Goal: Contribute content: Contribute content

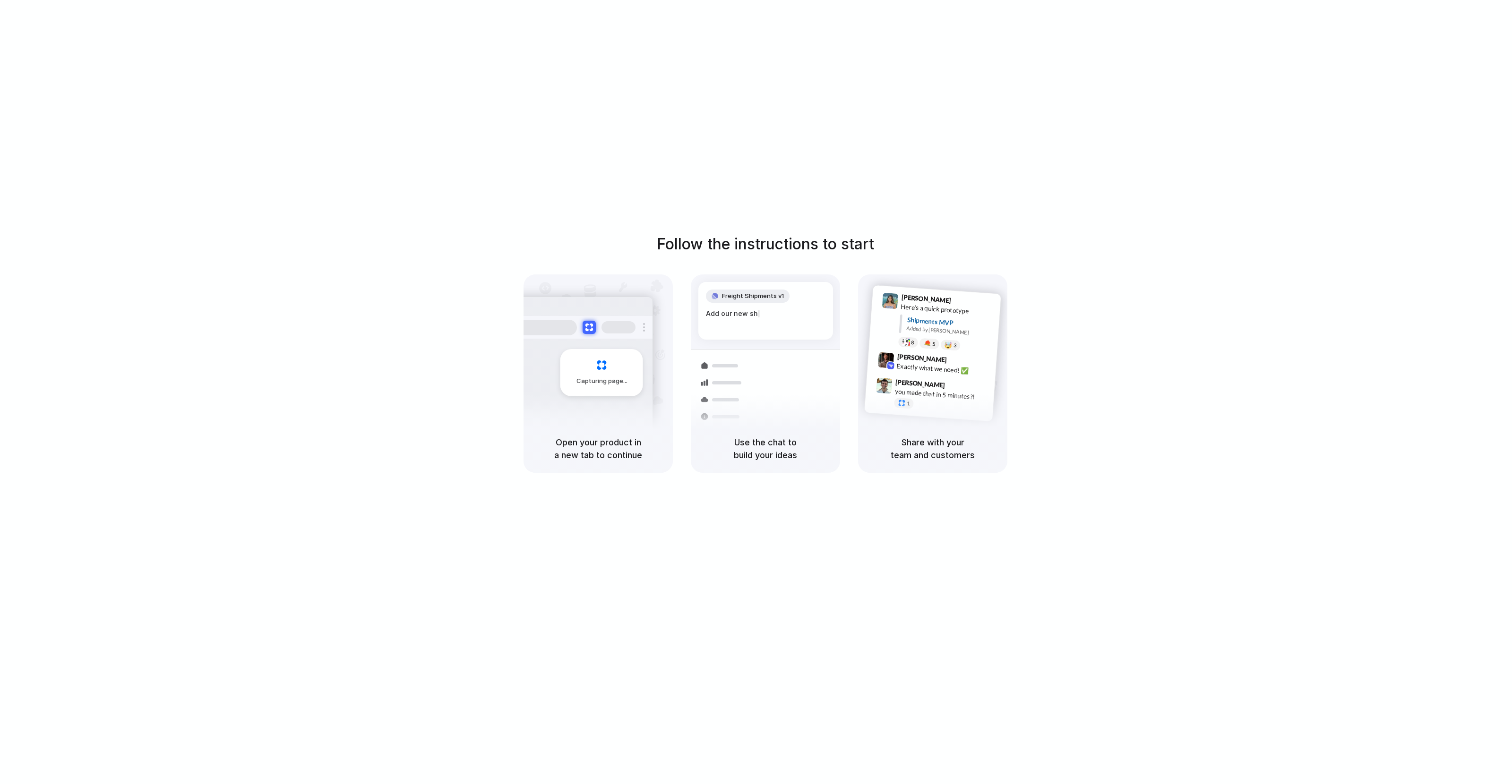
click at [1330, 162] on div "Follow the instructions to start Capturing page Open your product in a new tab …" at bounding box center [766, 401] width 1531 height 803
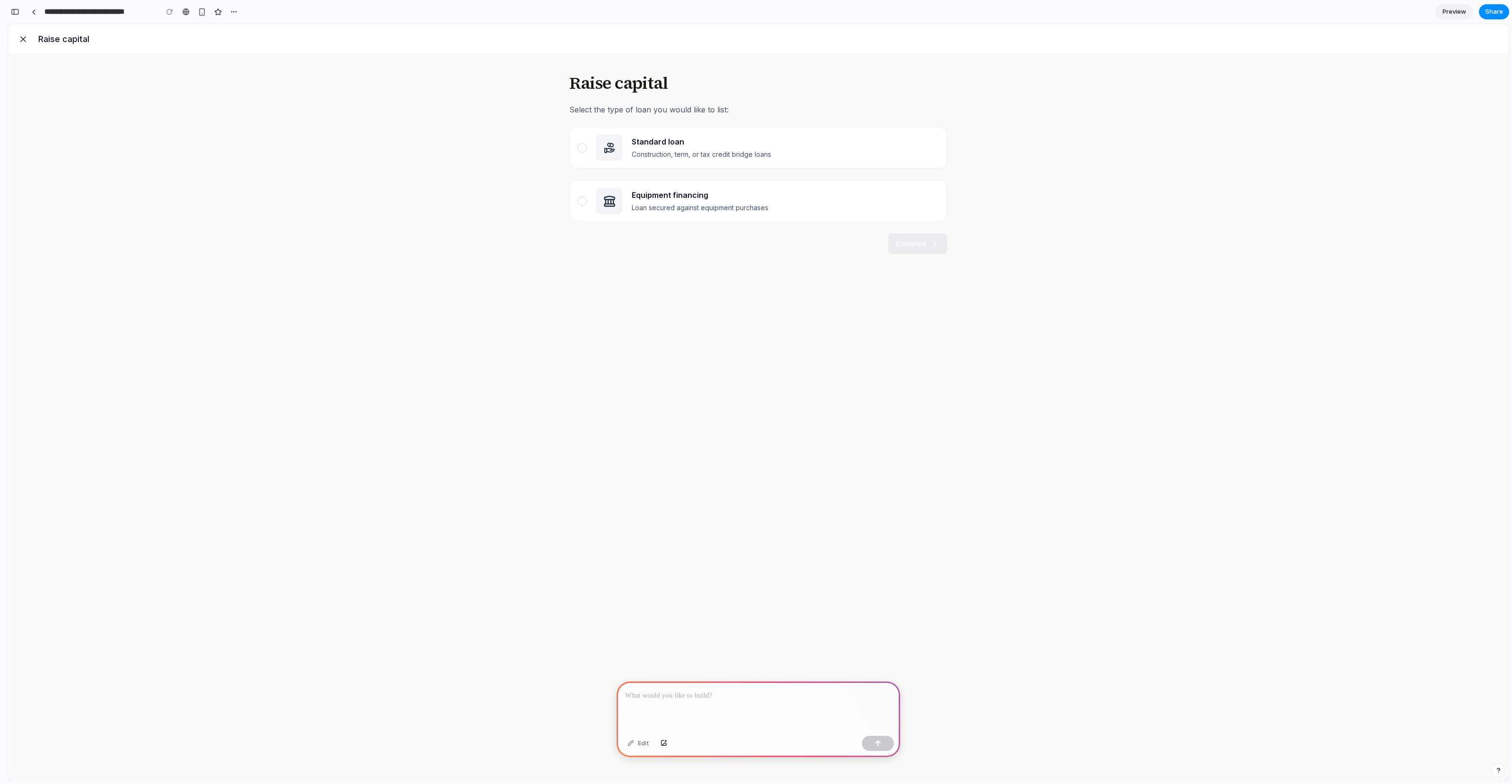
click at [756, 699] on p at bounding box center [758, 695] width 267 height 11
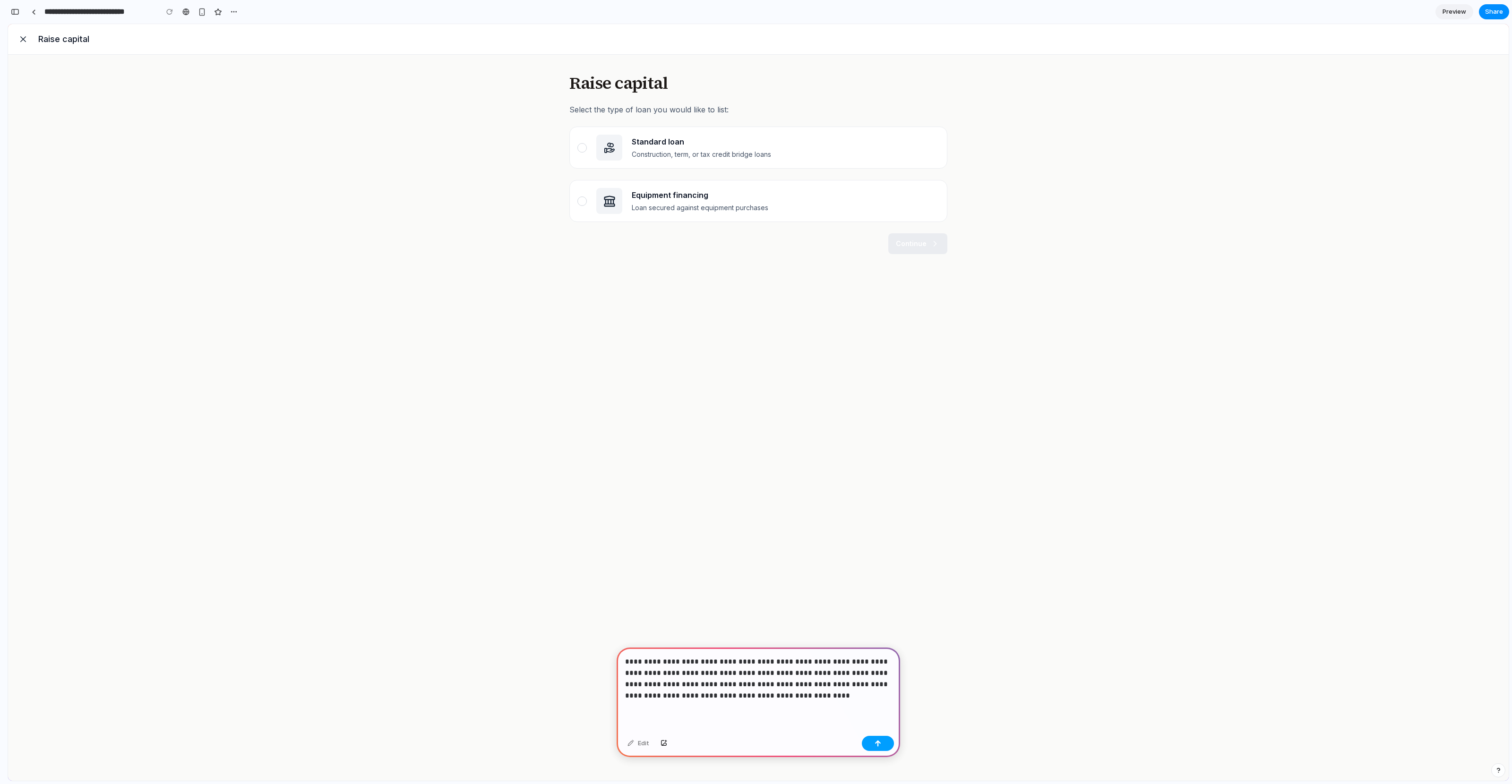
click at [877, 744] on div "button" at bounding box center [878, 743] width 7 height 7
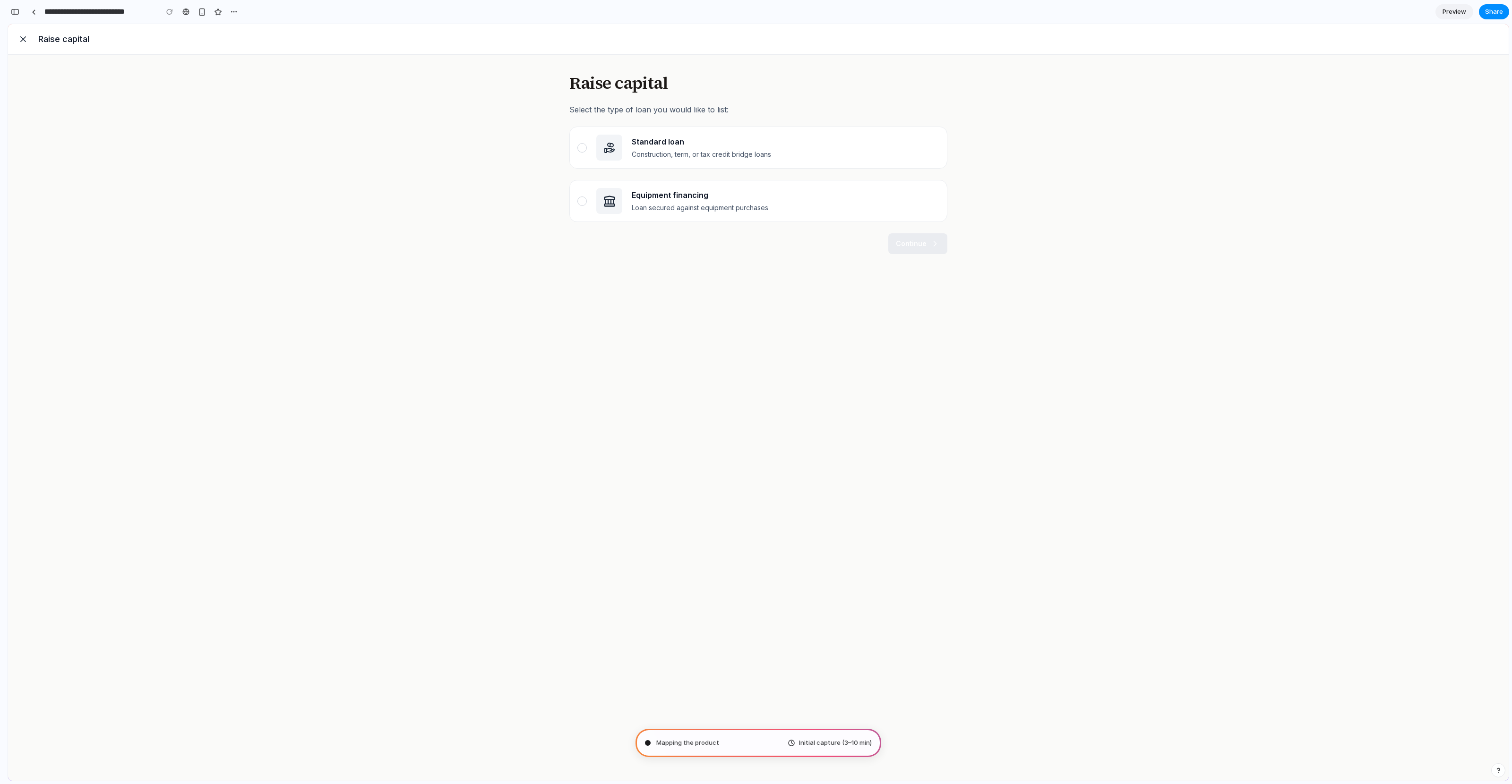
click at [1132, 252] on div "Raise capital Select the type of loan you would like to list: Standard loan Con…" at bounding box center [758, 417] width 1501 height 726
click at [1141, 251] on div "Raise capital Select the type of loan you would like to list: Standard loan Con…" at bounding box center [758, 417] width 1501 height 726
click at [1141, 252] on div "Raise capital Select the type of loan you would like to list: Standard loan Con…" at bounding box center [758, 417] width 1501 height 726
type input "**********"
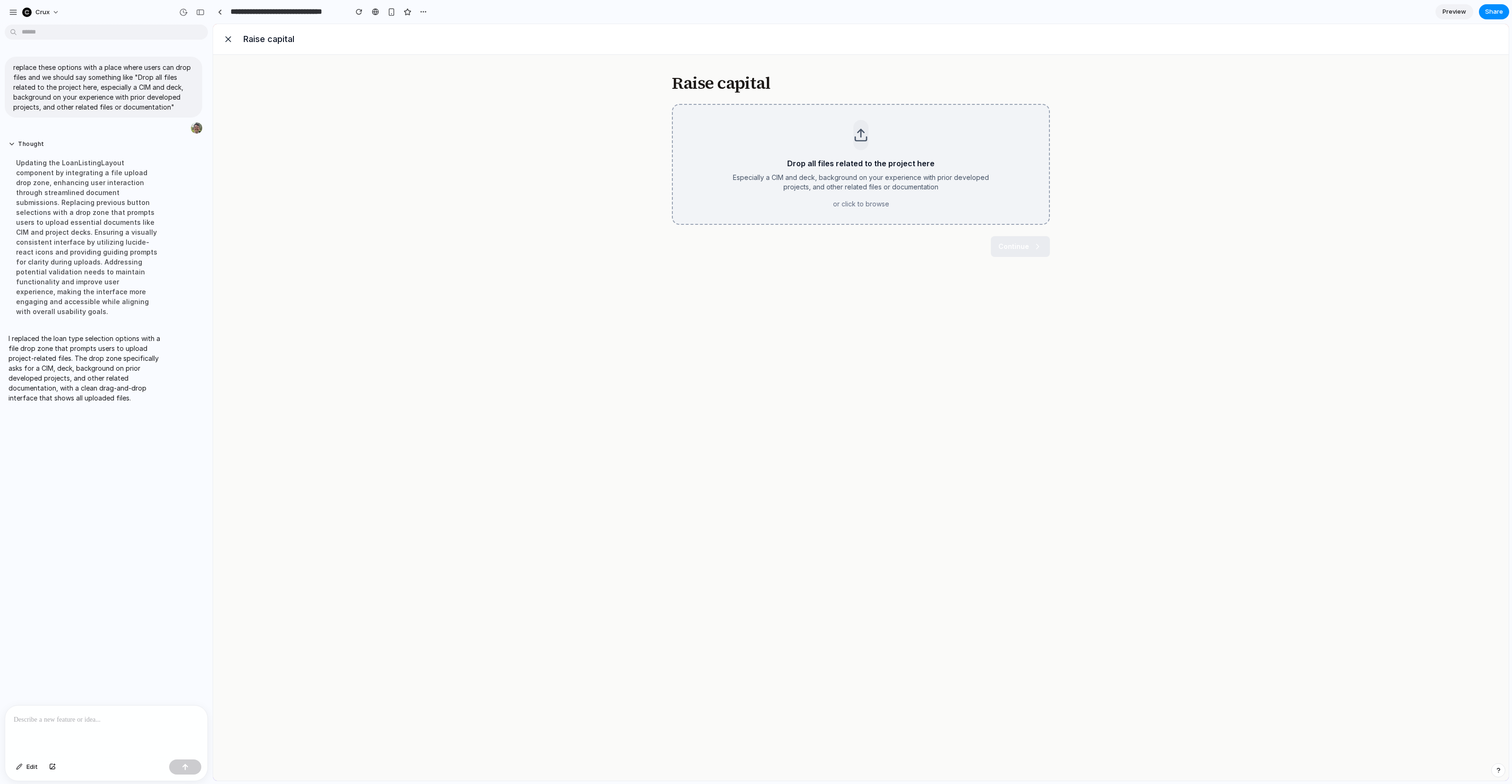
click at [811, 195] on div "Drop all files related to the project here Especially a CIM and deck, backgroun…" at bounding box center [861, 183] width 283 height 51
click at [853, 165] on p "Drop all files related to the project here" at bounding box center [861, 163] width 283 height 11
click at [869, 166] on p "Drop all files related to the project here" at bounding box center [861, 163] width 283 height 11
click at [1054, 327] on div "Raise capital Drop all files related to the project here Especially a CIM and d…" at bounding box center [861, 417] width 1296 height 726
click at [883, 202] on p "or click to browse" at bounding box center [861, 204] width 283 height 9
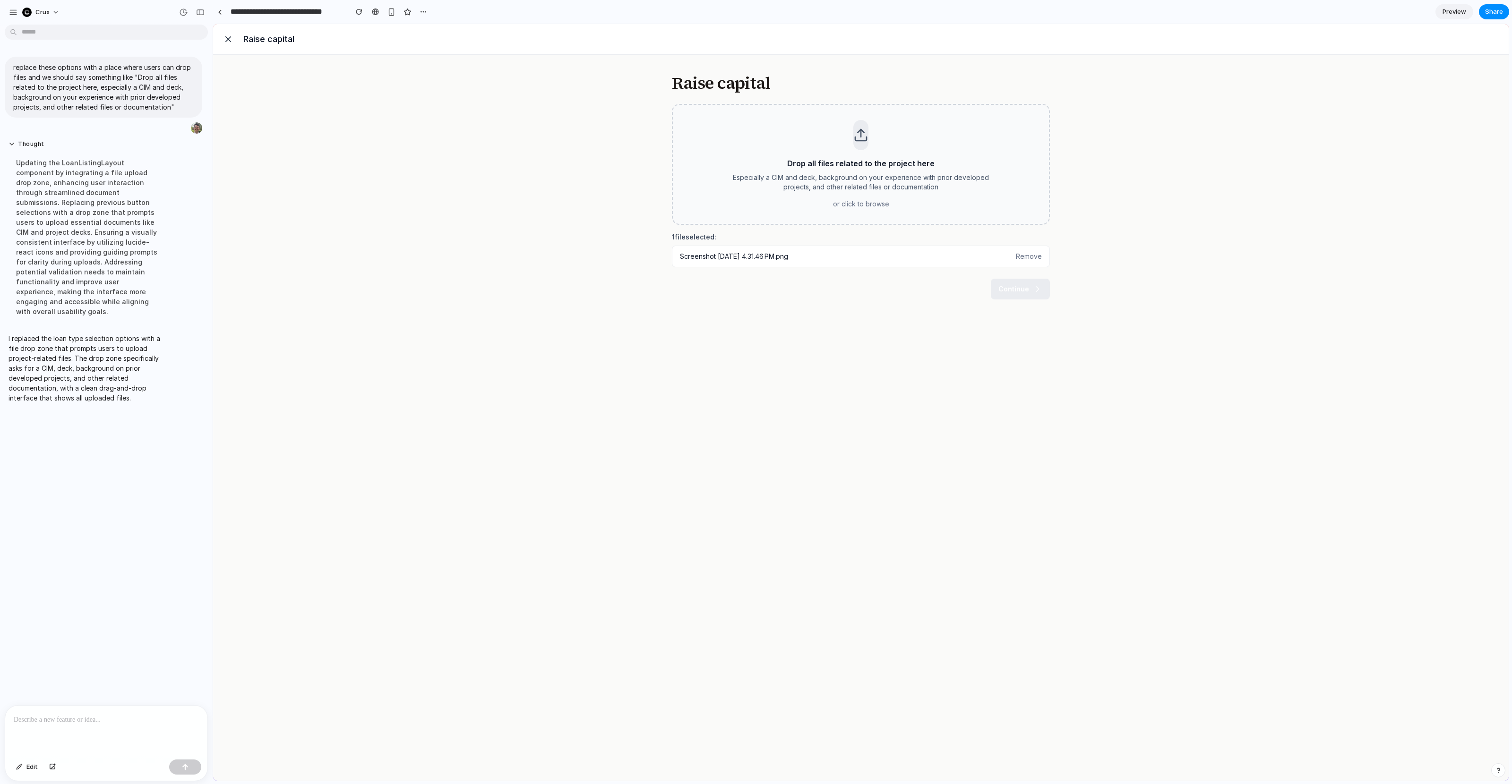
click at [142, 748] on div at bounding box center [106, 731] width 202 height 50
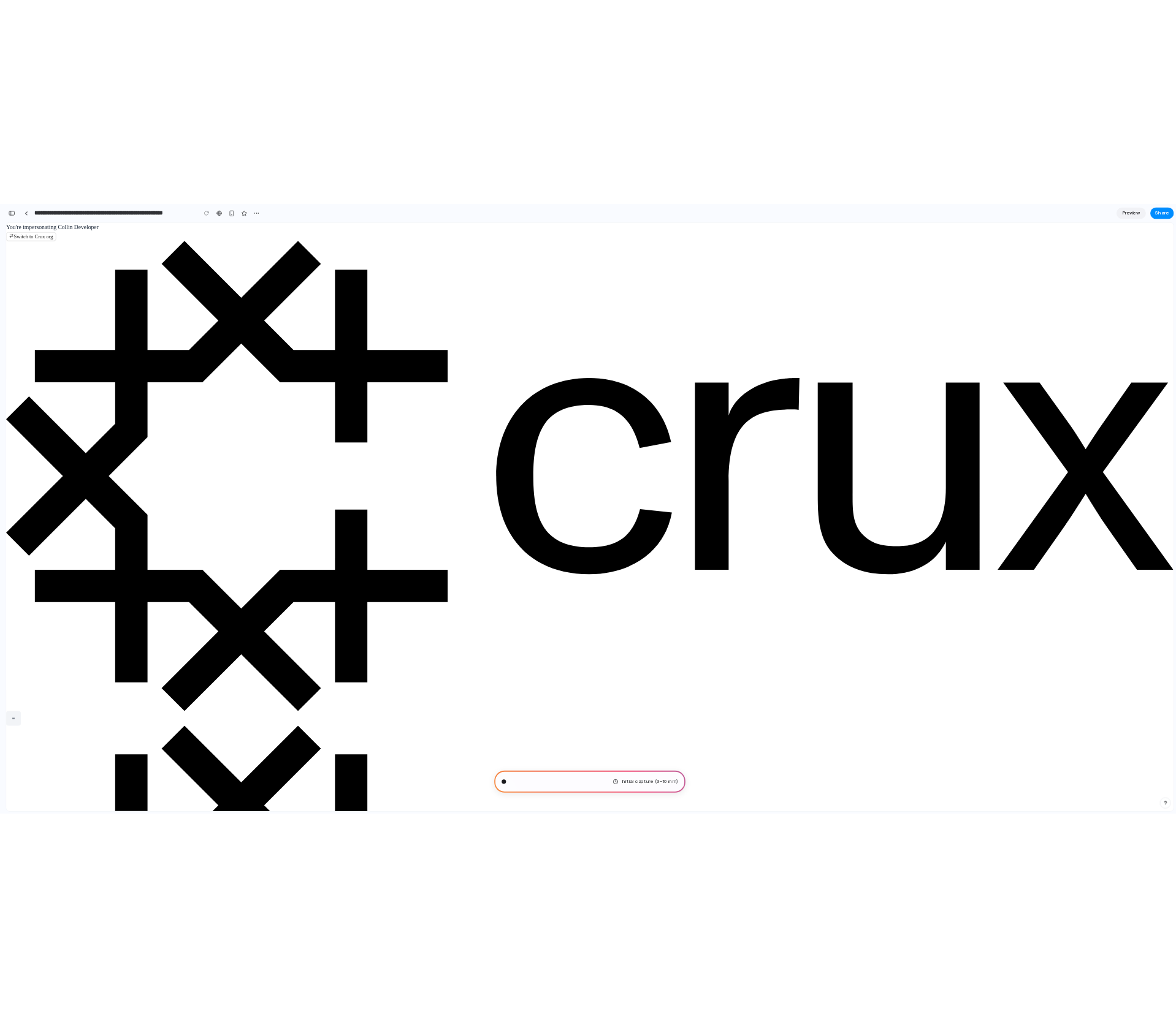
scroll to position [3566, 0]
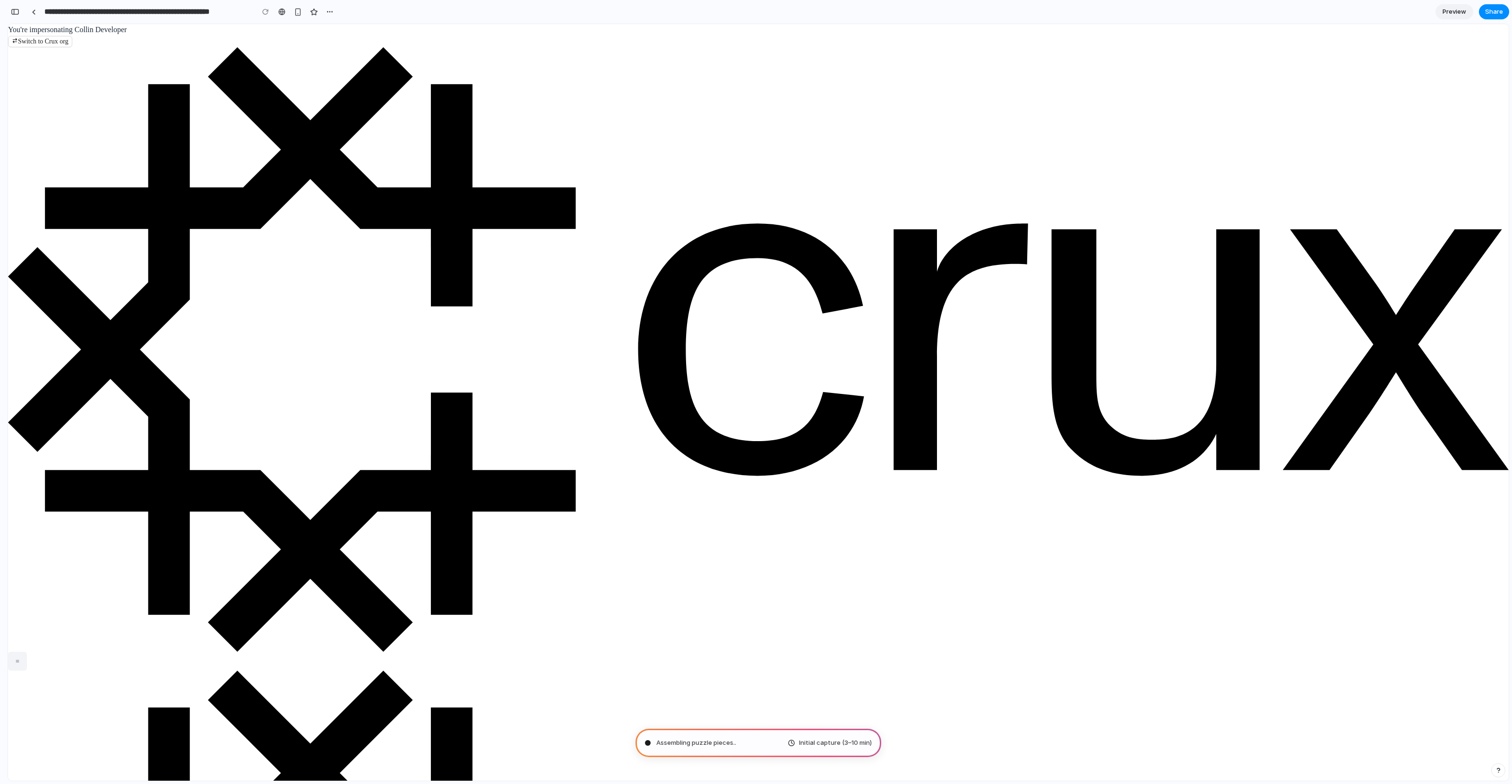
type input "**********"
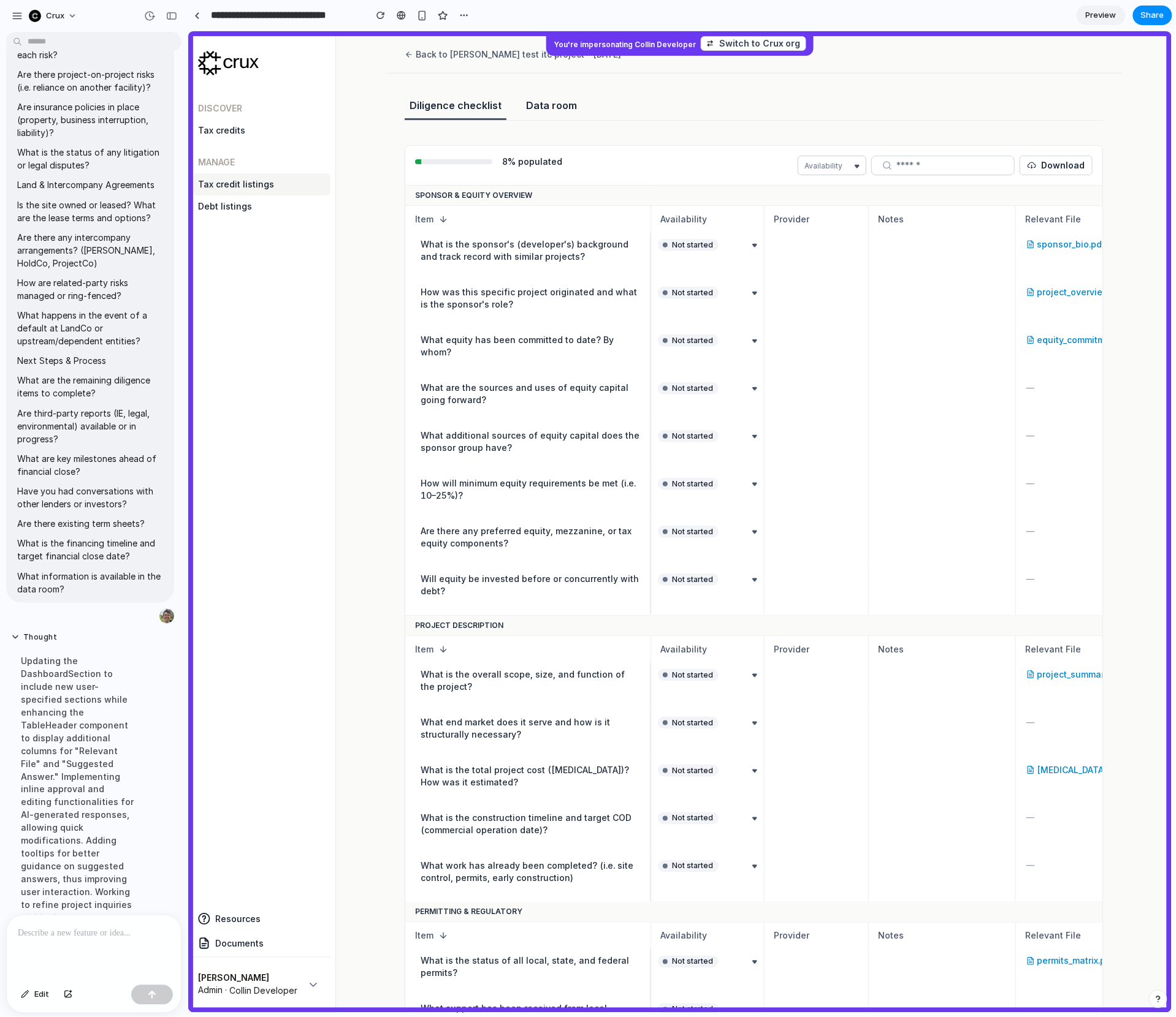
scroll to position [2538, 0]
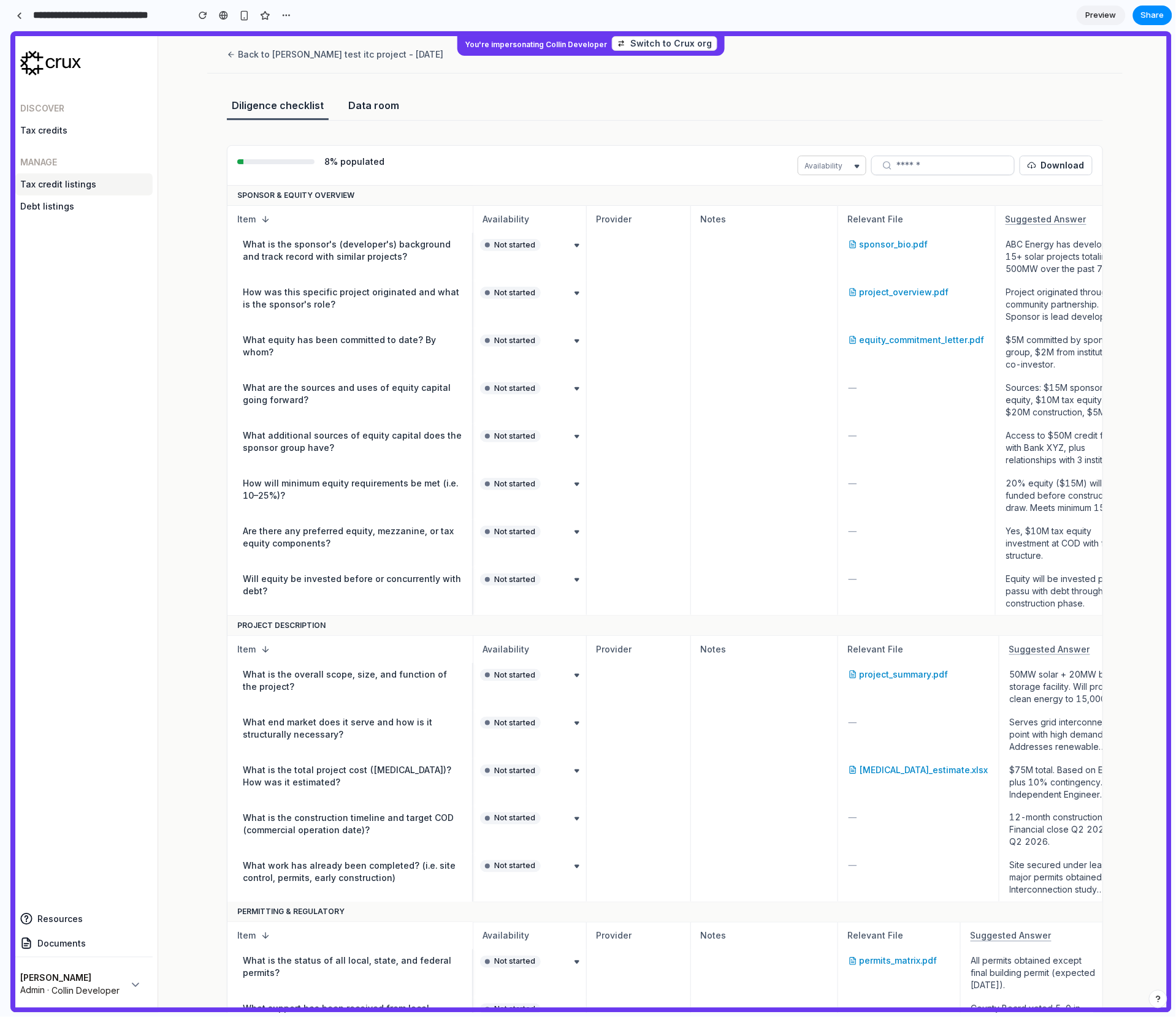
drag, startPoint x: 271, startPoint y: 147, endPoint x: -70, endPoint y: 134, distance: 341.2
click at [0, 134] on html "Crux replace the existing sections (corporate, legal, etc) with the sections an…" at bounding box center [588, 508] width 1176 height 1017
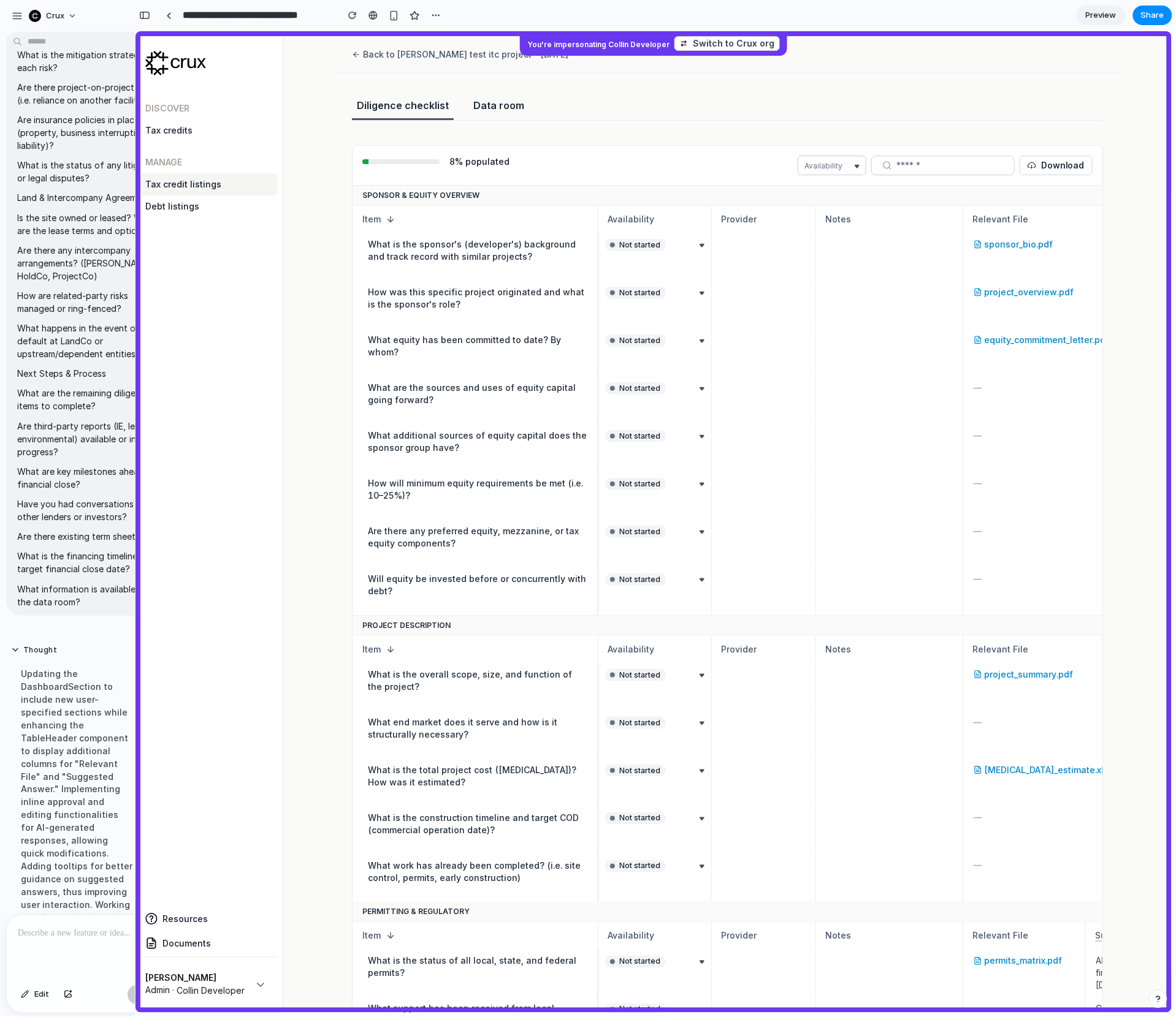
drag, startPoint x: 130, startPoint y: 108, endPoint x: 36, endPoint y: 107, distance: 94.0
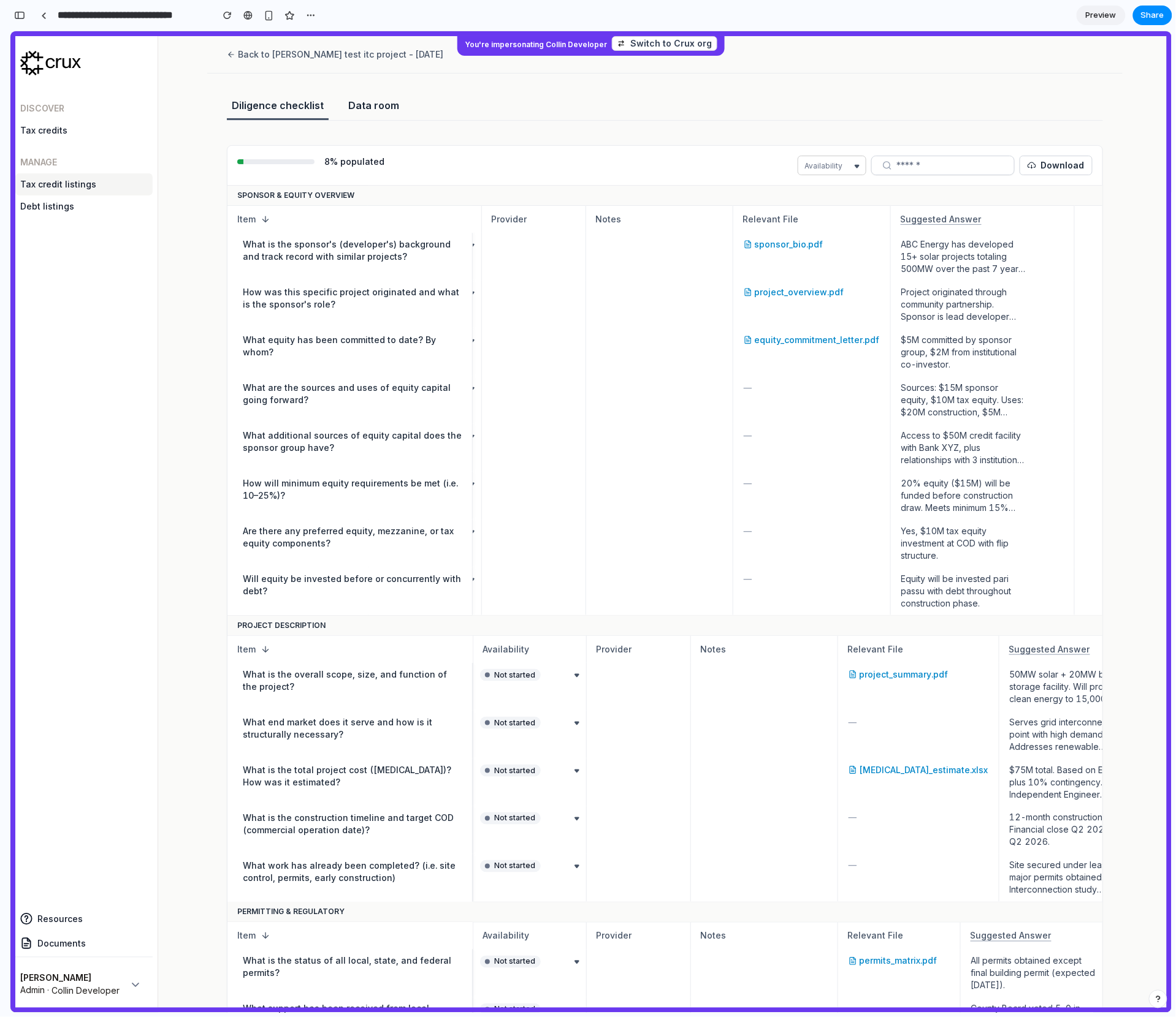
scroll to position [0, 105]
